Goal: Information Seeking & Learning: Learn about a topic

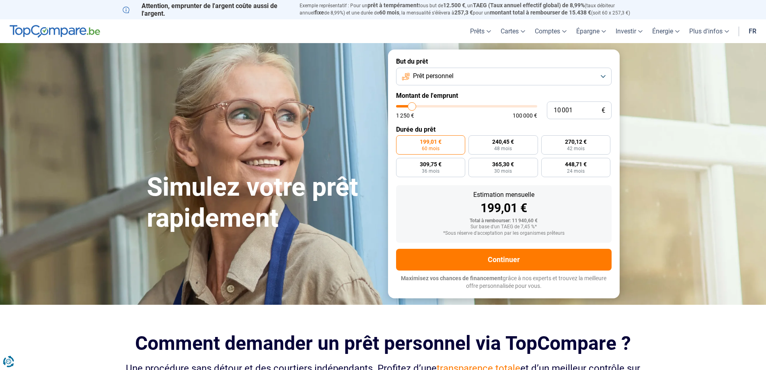
type input "11 000"
type input "11000"
type input "14 750"
type input "14750"
type input "21 500"
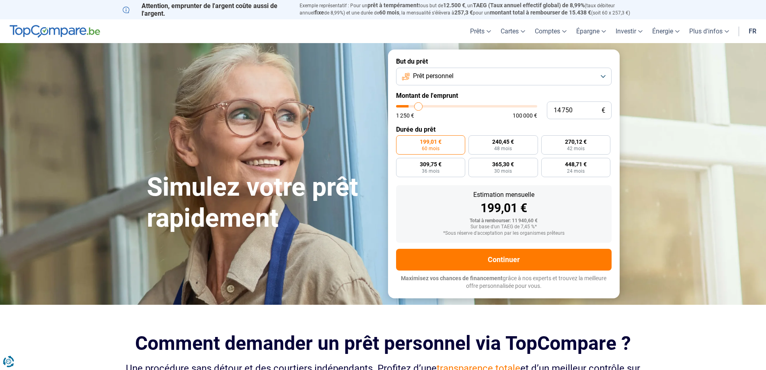
type input "21500"
type input "32 750"
type input "32750"
type input "49 000"
type input "49000"
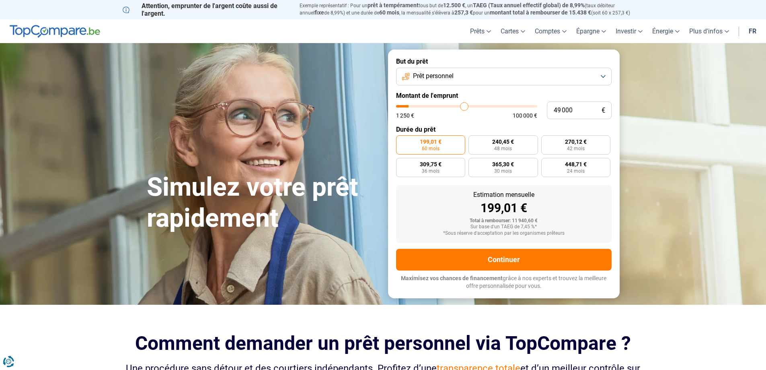
type input "68 000"
type input "68000"
type input "83 750"
type input "83750"
type input "96 250"
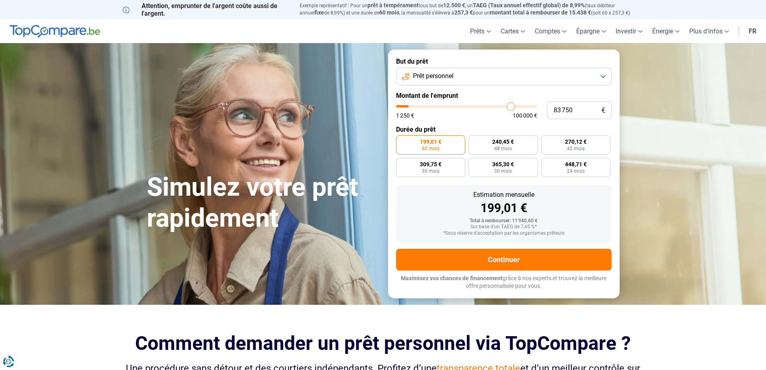
type input "96250"
type input "100 000"
drag, startPoint x: 413, startPoint y: 106, endPoint x: 555, endPoint y: 107, distance: 142.0
type input "100000"
click at [537, 107] on input "range" at bounding box center [466, 106] width 141 height 2
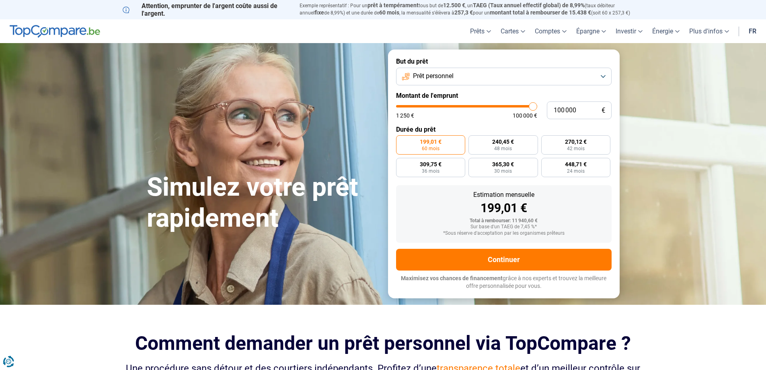
radio input "false"
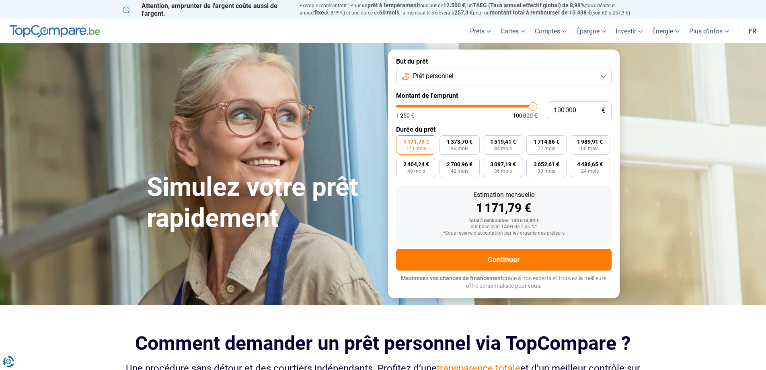
click at [437, 70] on button "Prêt personnel" at bounding box center [504, 77] width 216 height 18
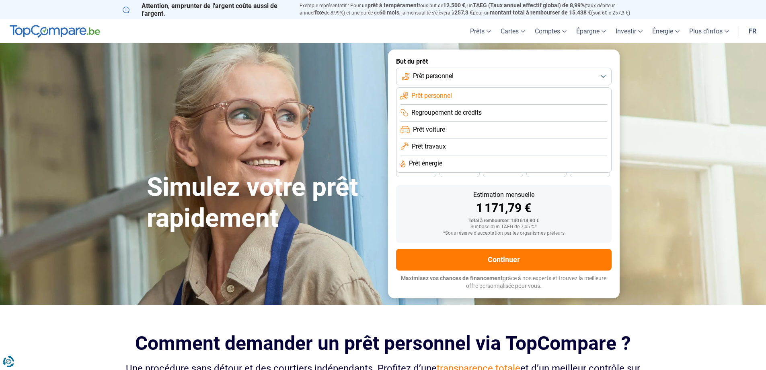
click at [395, 191] on form "But du prêt Prêt personnel Prêt personnel Regroupement de crédits Prêt voiture …" at bounding box center [504, 173] width 232 height 248
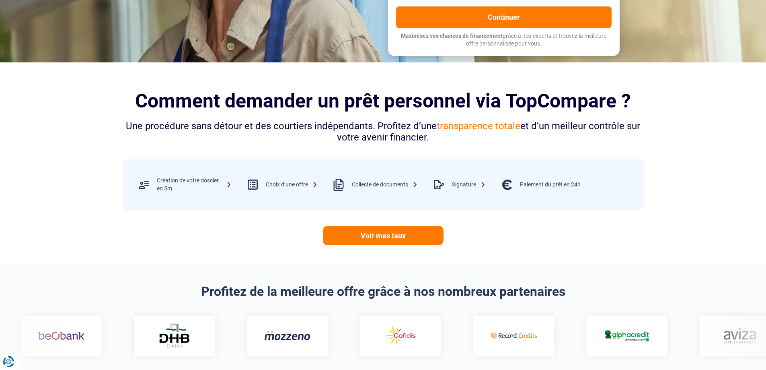
scroll to position [241, 0]
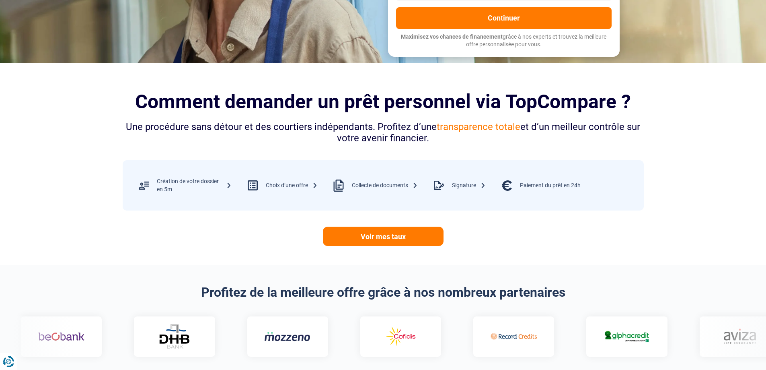
click at [50, 163] on section "Comment demander un prêt personnel via TopCompare ? Une procédure sans détour e…" at bounding box center [383, 164] width 766 height 202
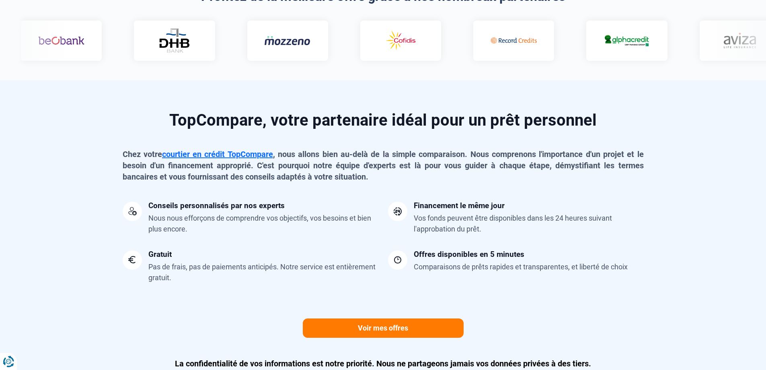
scroll to position [523, 0]
